Goal: Entertainment & Leisure: Consume media (video, audio)

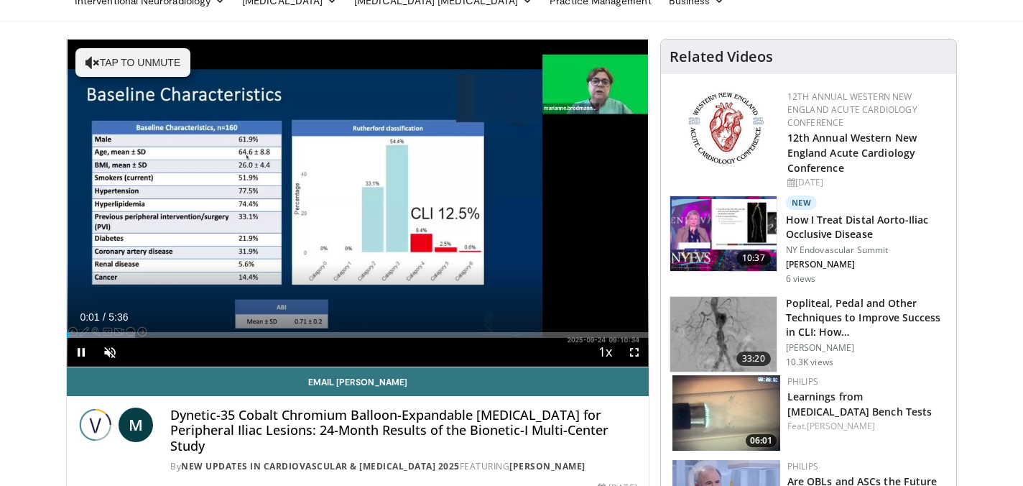
scroll to position [73, 0]
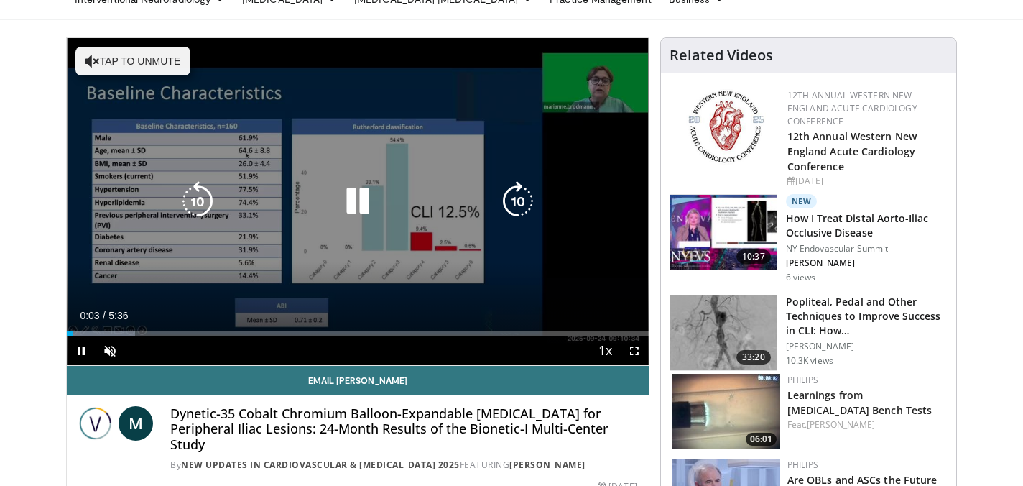
click at [359, 210] on icon "Video Player" at bounding box center [358, 201] width 40 height 40
click at [355, 198] on icon "Video Player" at bounding box center [358, 201] width 40 height 40
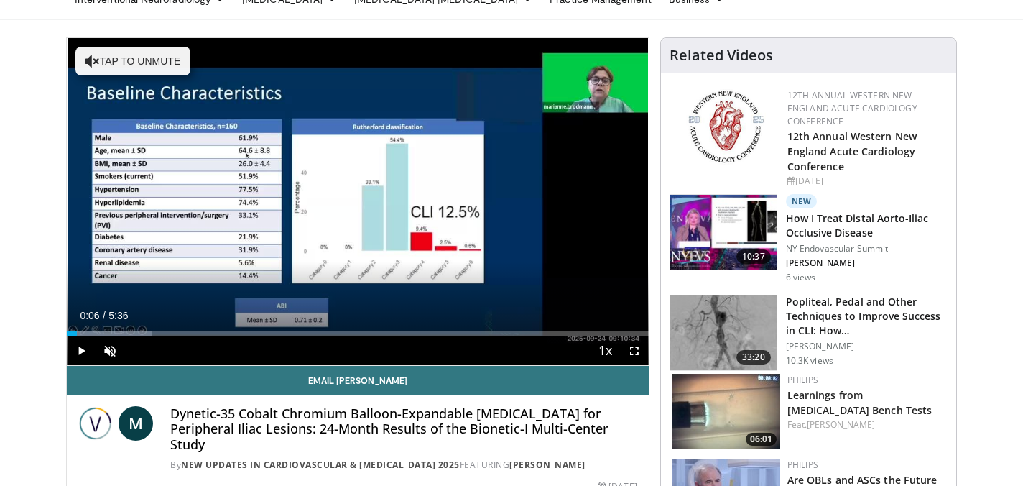
click at [355, 198] on div "10 seconds Tap to unmute" at bounding box center [358, 201] width 582 height 327
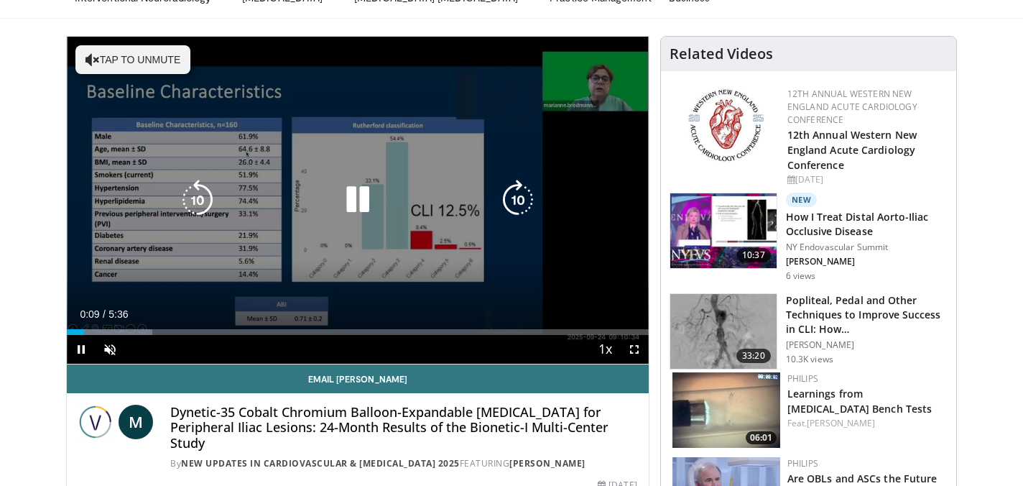
scroll to position [81, 0]
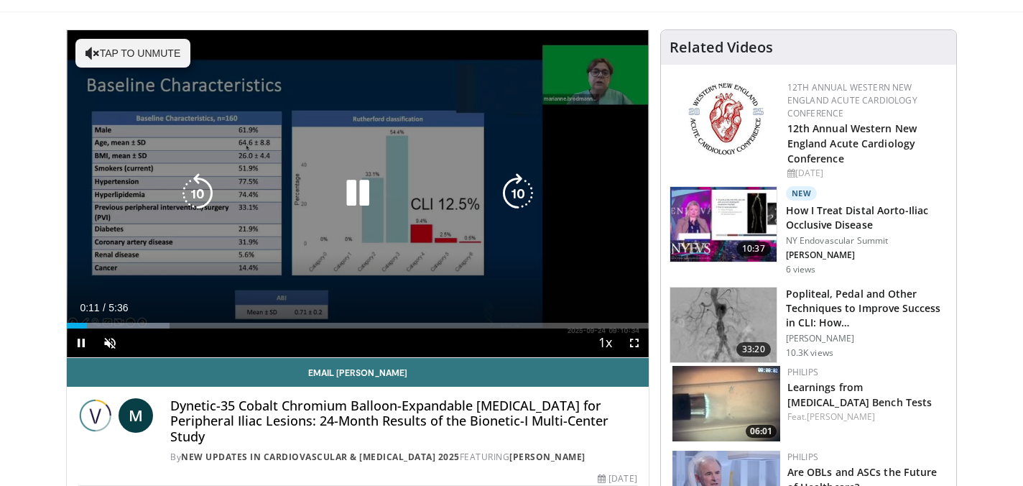
click at [196, 198] on icon "Video Player" at bounding box center [197, 193] width 40 height 40
click at [519, 194] on icon "Video Player" at bounding box center [518, 193] width 40 height 40
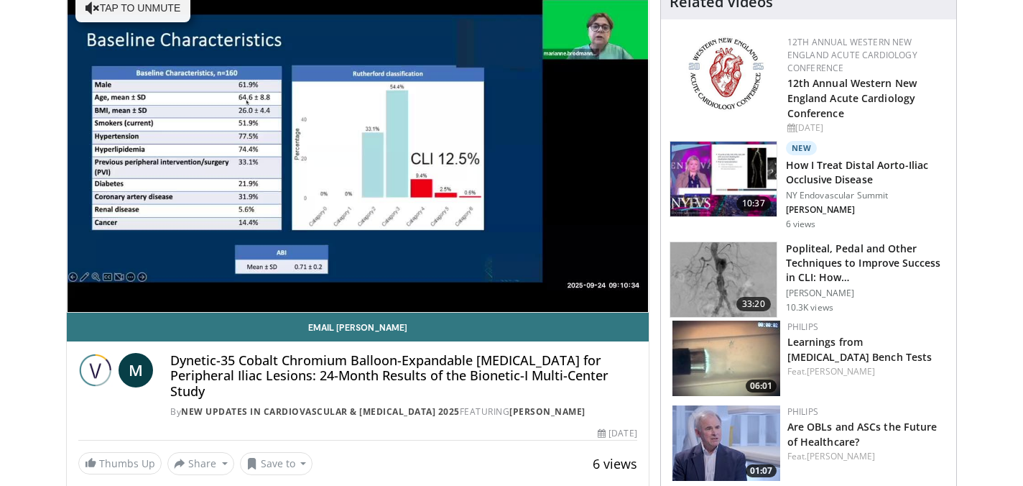
scroll to position [126, 0]
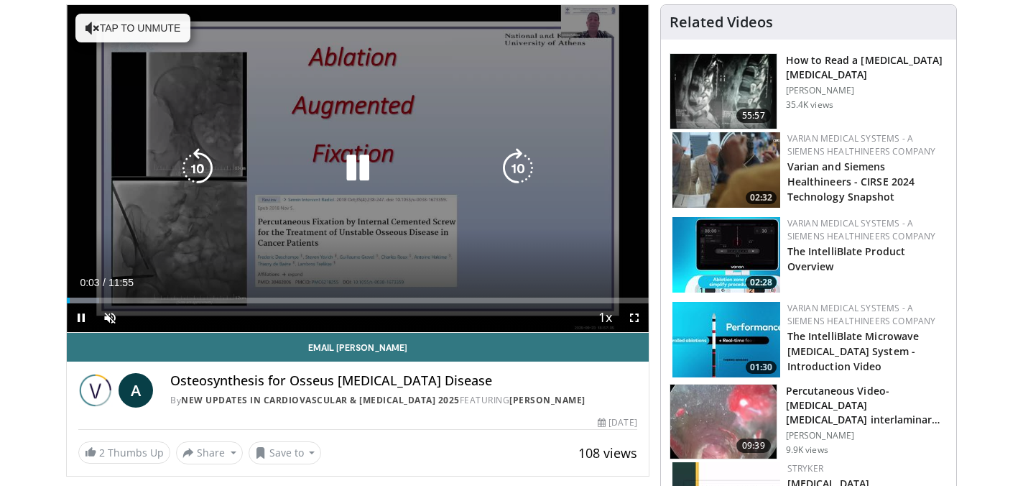
scroll to position [119, 0]
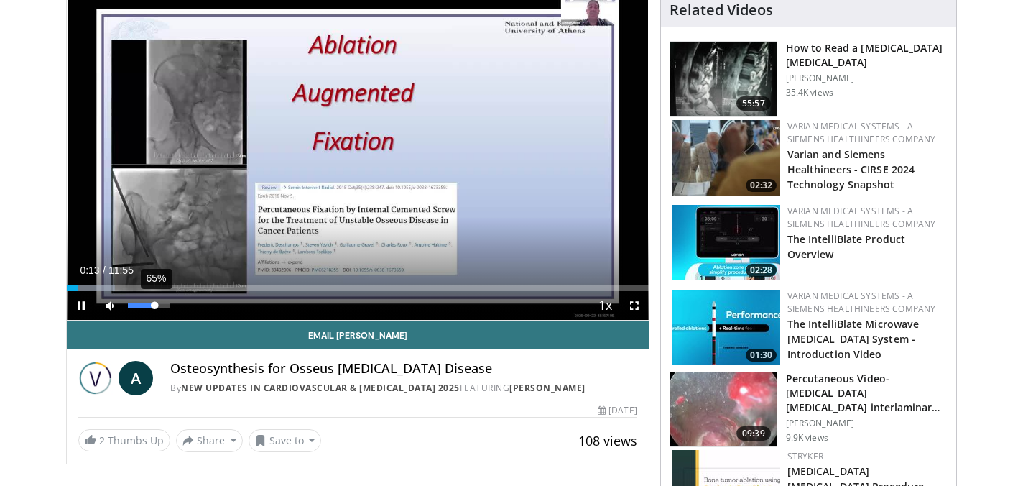
drag, startPoint x: 125, startPoint y: 303, endPoint x: 157, endPoint y: 308, distance: 32.7
click at [157, 308] on video-js "**********" at bounding box center [358, 157] width 582 height 328
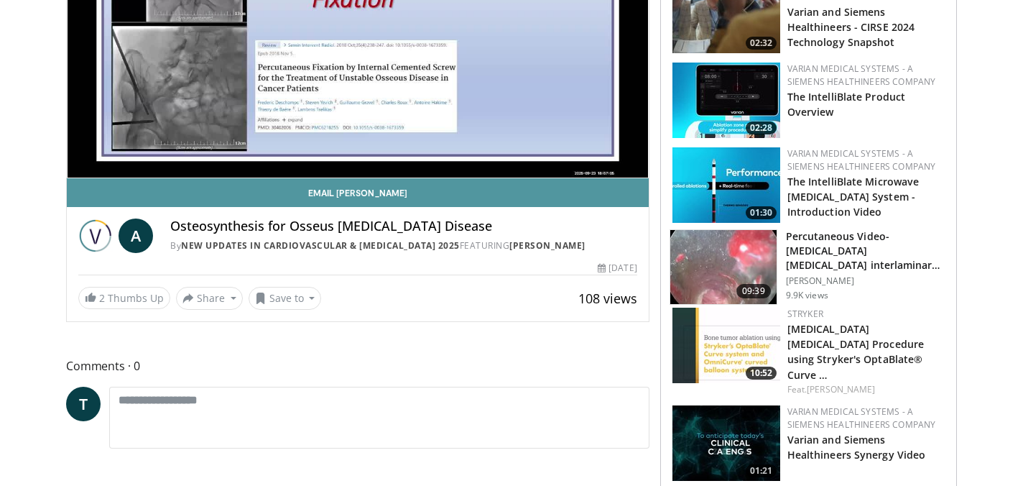
scroll to position [256, 0]
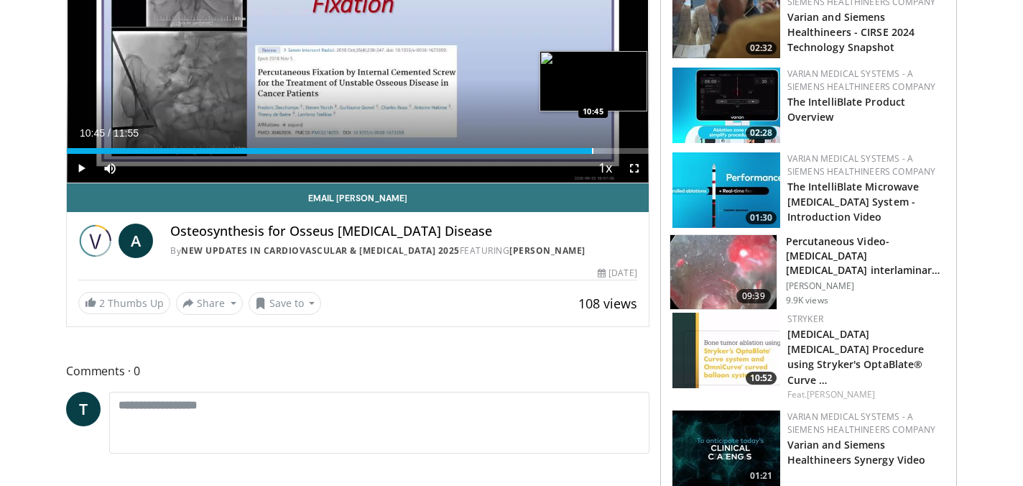
click at [592, 152] on div "Progress Bar" at bounding box center [592, 151] width 1 height 6
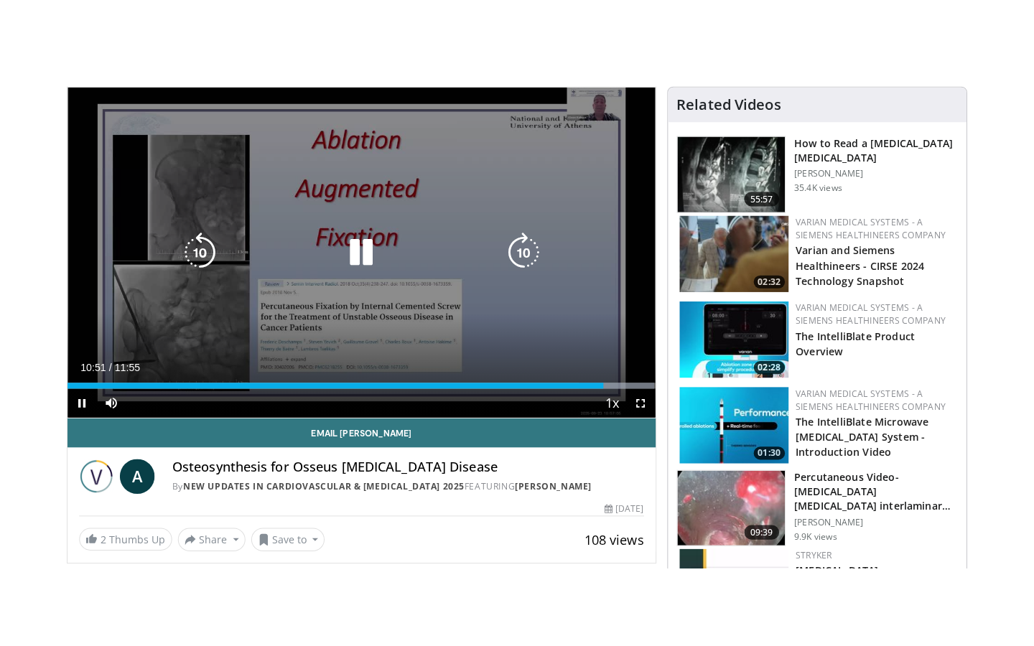
scroll to position [100, 0]
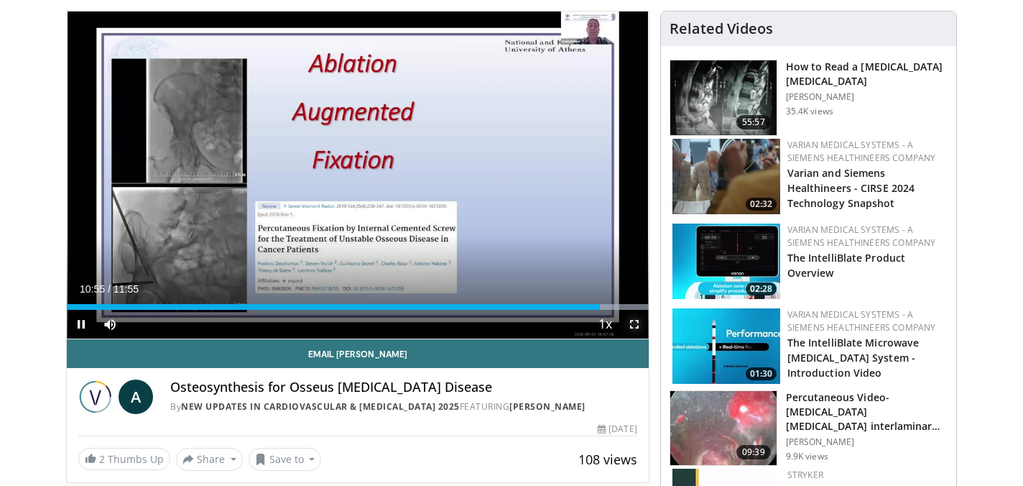
click at [640, 310] on span "Video Player" at bounding box center [634, 324] width 29 height 29
